Goal: Information Seeking & Learning: Learn about a topic

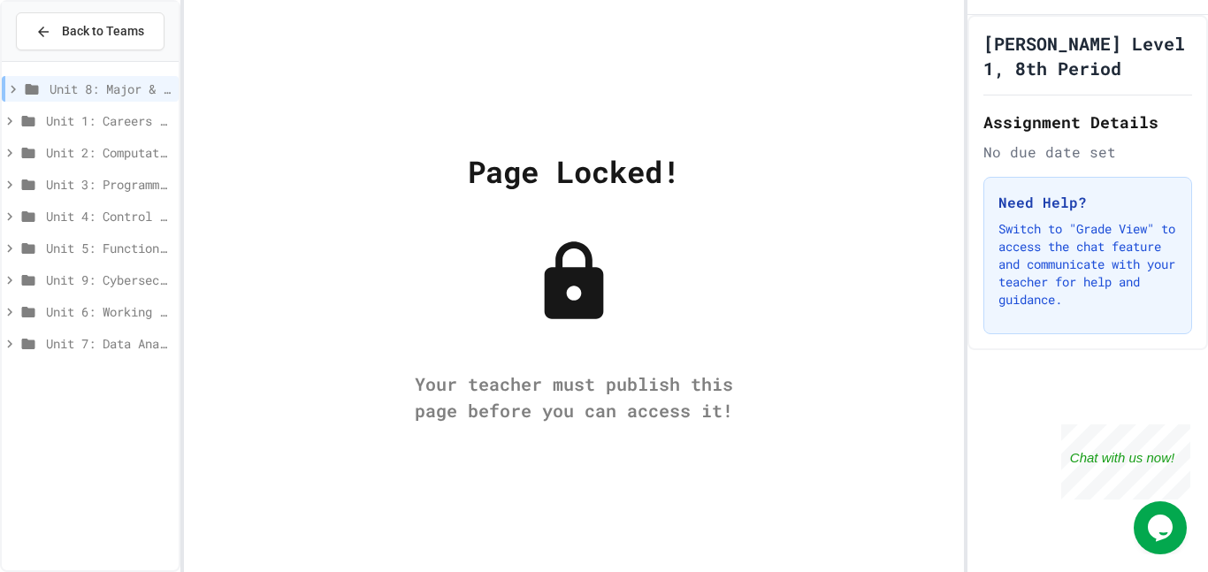
click at [544, 309] on icon at bounding box center [574, 282] width 88 height 88
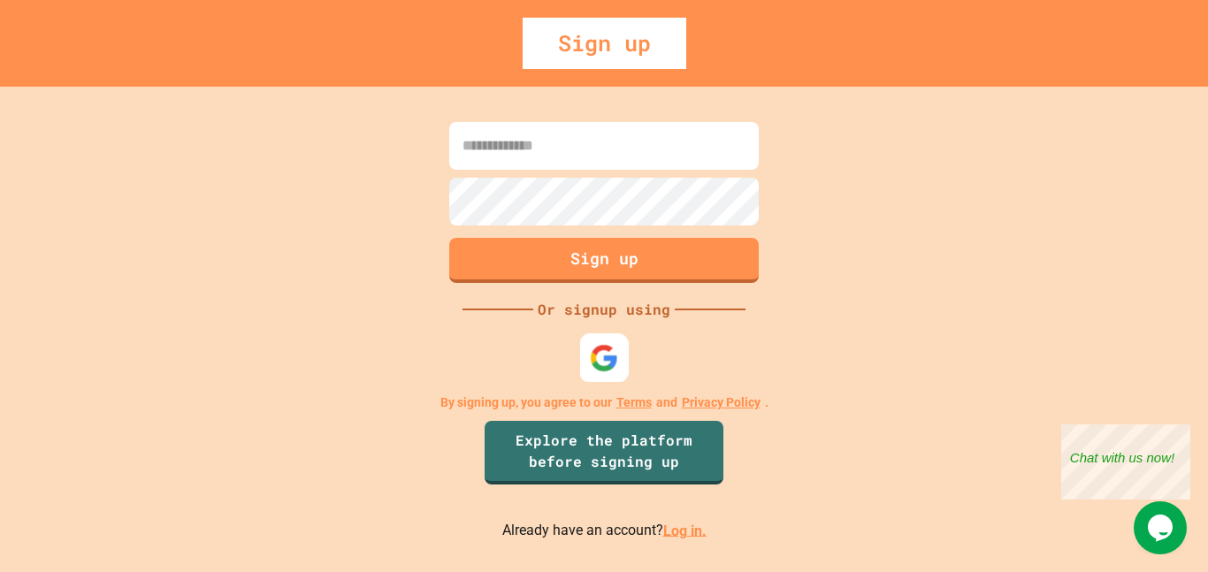
click at [609, 364] on img at bounding box center [604, 357] width 29 height 29
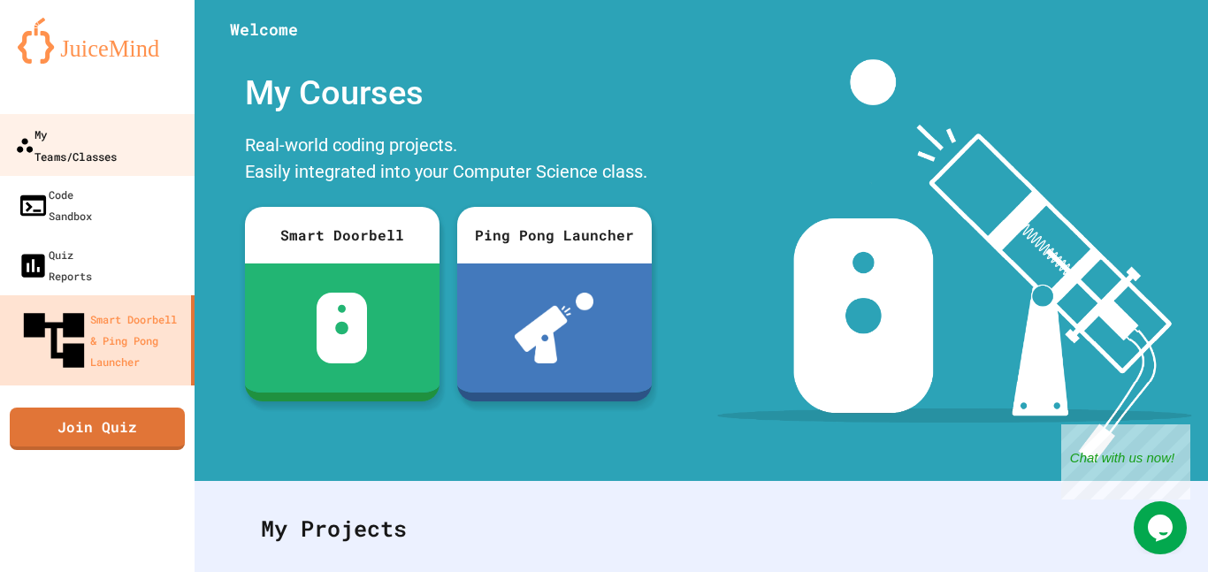
click at [117, 140] on div "My Teams/Classes" at bounding box center [66, 144] width 102 height 43
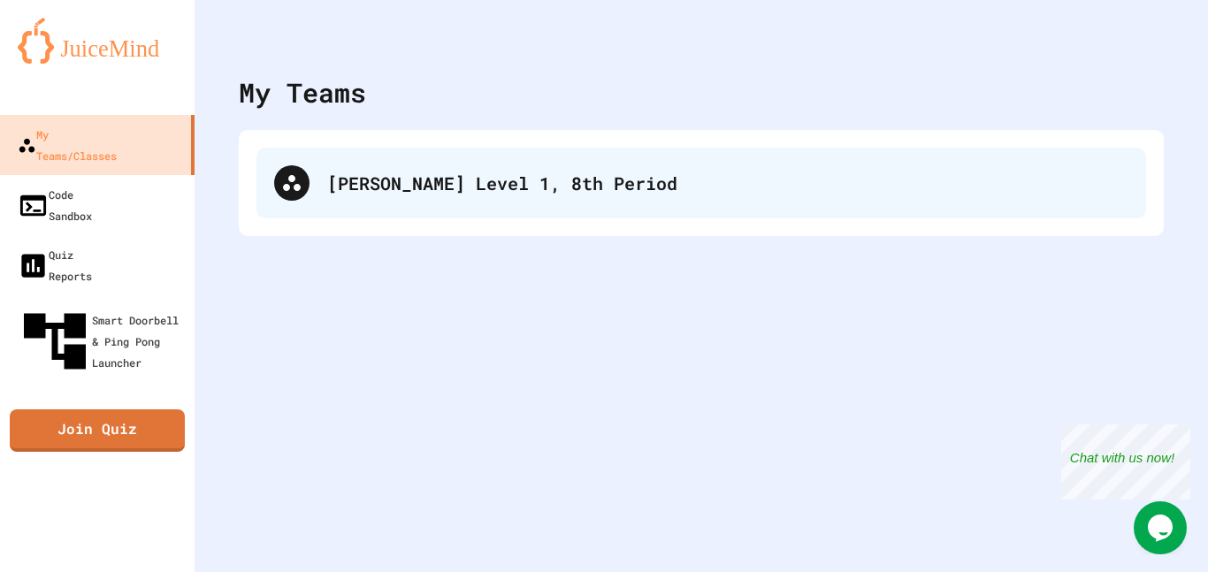
click at [398, 179] on div "[PERSON_NAME] Level 1, 8th Period" at bounding box center [727, 183] width 801 height 27
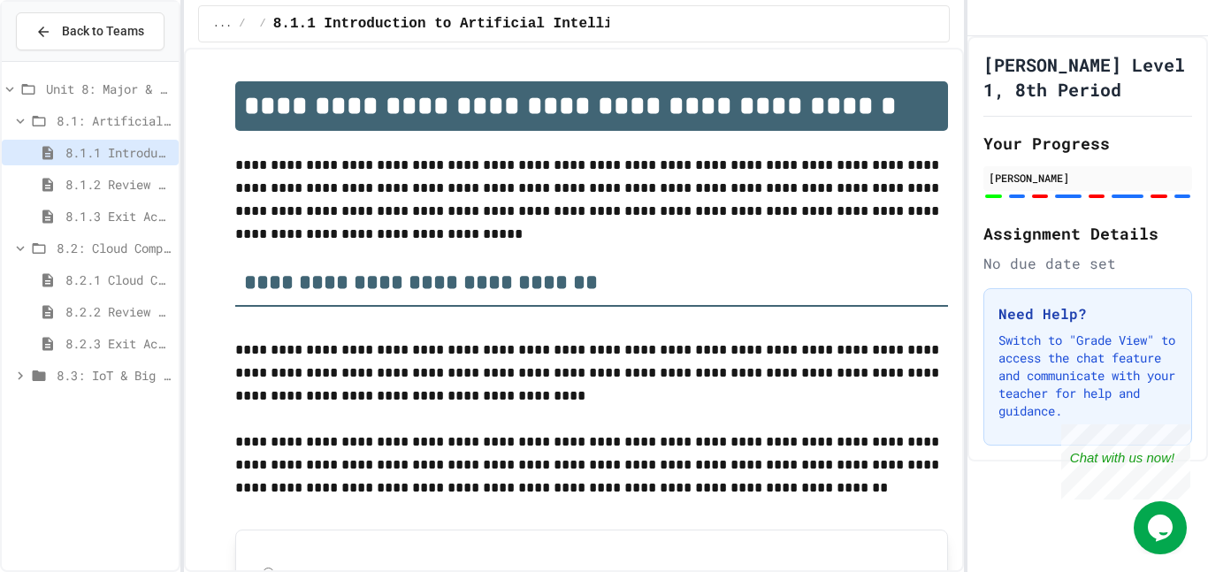
click at [122, 339] on span "8.2.3 Exit Activity - Cloud Service Detective" at bounding box center [118, 343] width 106 height 19
